Goal: Task Accomplishment & Management: Manage account settings

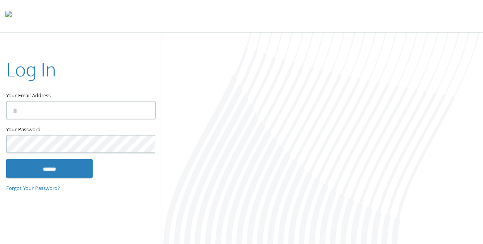
type input "**********"
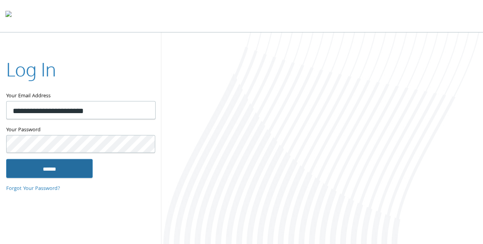
click at [53, 169] on input "******" at bounding box center [49, 168] width 87 height 19
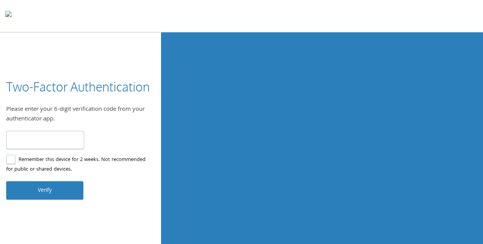
type input "******"
